Goal: Find specific page/section: Find specific page/section

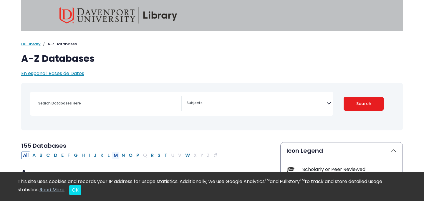
click at [117, 156] on button "M" at bounding box center [116, 156] width 8 height 8
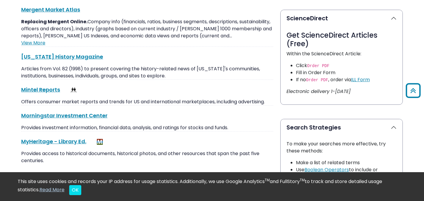
scroll to position [308, 0]
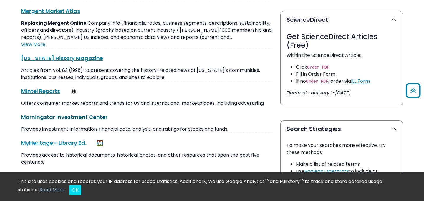
click at [98, 117] on link "Morningstar Investment Center This link opens in a new window" at bounding box center [64, 116] width 86 height 7
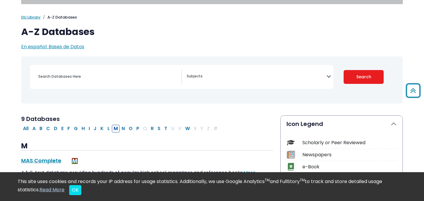
scroll to position [26, 0]
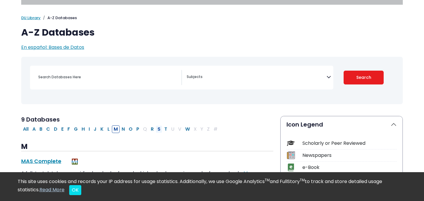
click at [158, 129] on button "S" at bounding box center [159, 129] width 6 height 8
select select "Database Subject Filter"
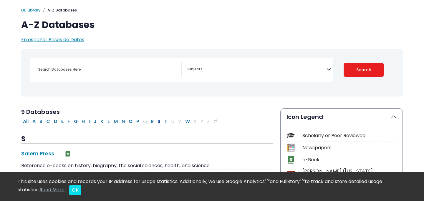
scroll to position [34, 0]
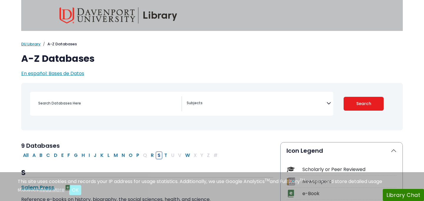
scroll to position [34, 0]
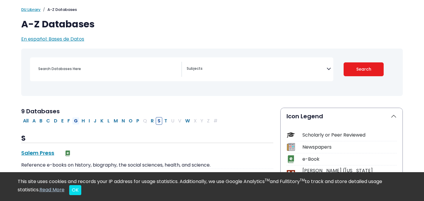
click at [77, 121] on button "G" at bounding box center [75, 121] width 7 height 8
select select "Database Subject Filter"
